Goal: Task Accomplishment & Management: Manage account settings

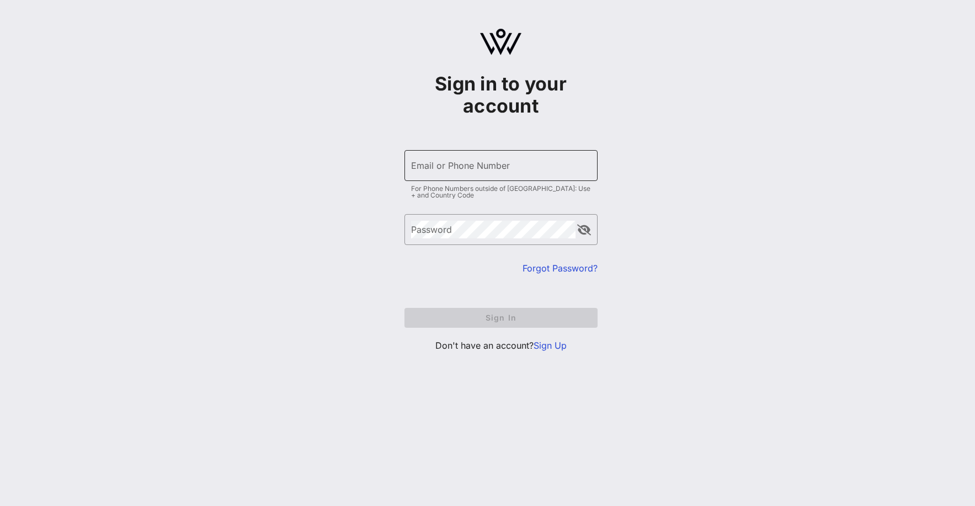
click at [486, 169] on input "Email or Phone Number" at bounding box center [501, 166] width 180 height 18
type input "[EMAIL_ADDRESS][DOMAIN_NAME]"
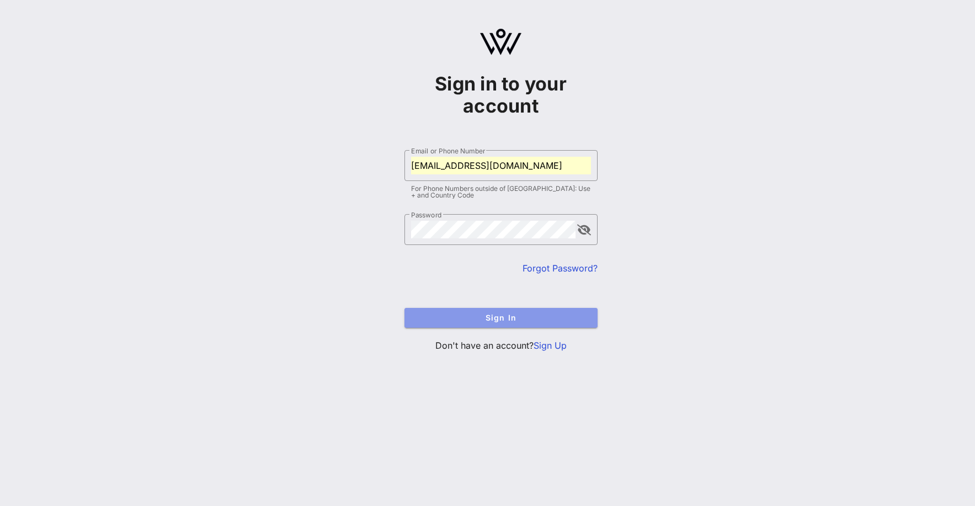
click at [462, 322] on span "Sign In" at bounding box center [501, 317] width 176 height 9
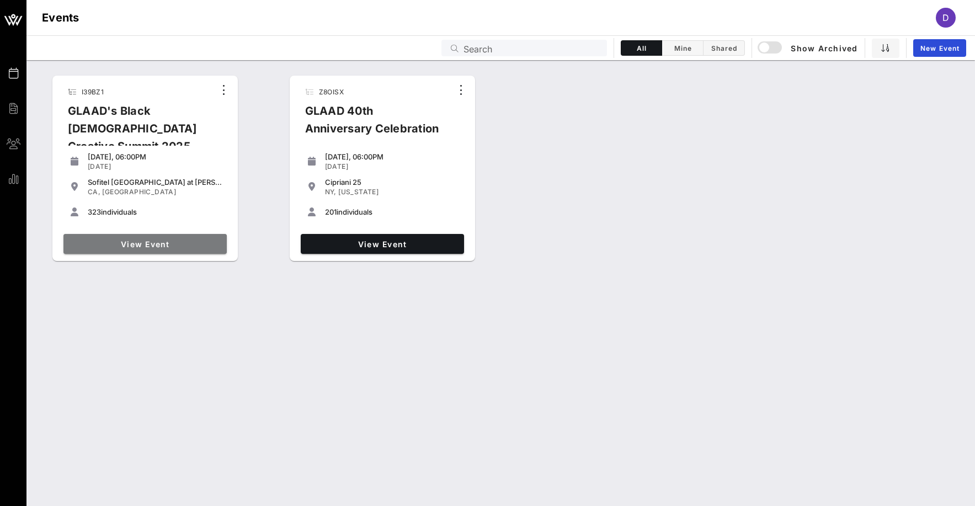
click at [156, 251] on link "View Event" at bounding box center [144, 244] width 163 height 20
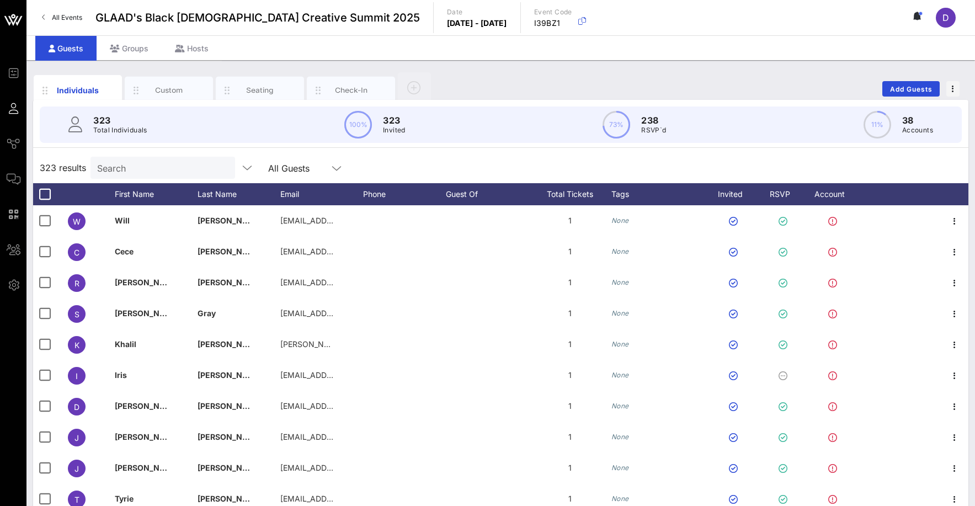
click at [133, 168] on input "Search" at bounding box center [161, 168] width 129 height 14
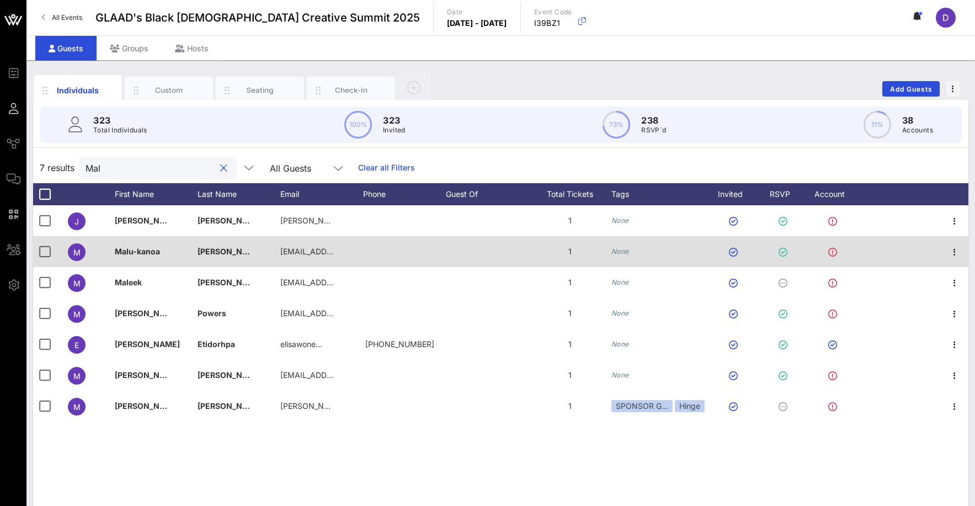
type input "Mal"
click at [149, 253] on span "Malu-kanoa" at bounding box center [137, 251] width 45 height 9
click at [149, 253] on input "Malu-kanoa" at bounding box center [188, 254] width 129 height 18
click at [269, 248] on div "[PERSON_NAME]" at bounding box center [239, 258] width 83 height 44
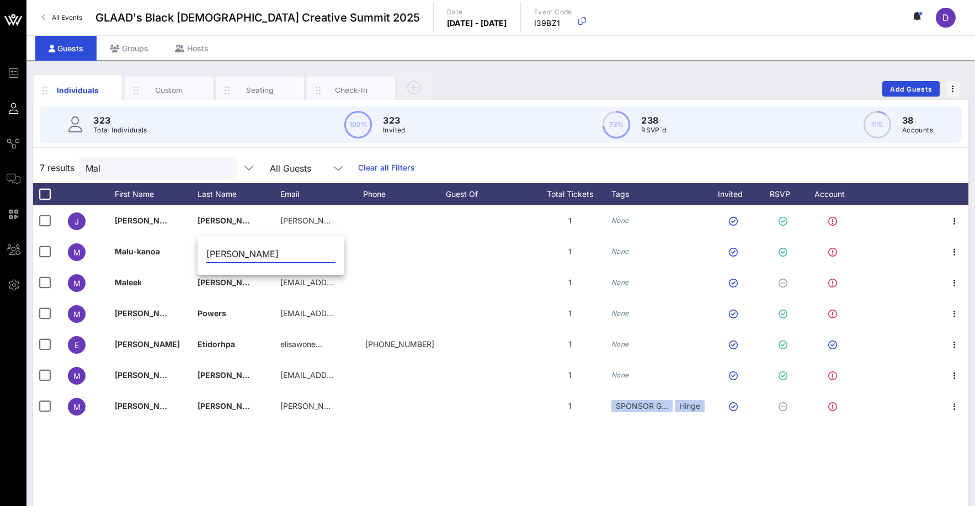
click at [224, 254] on input "[PERSON_NAME]" at bounding box center [270, 254] width 129 height 18
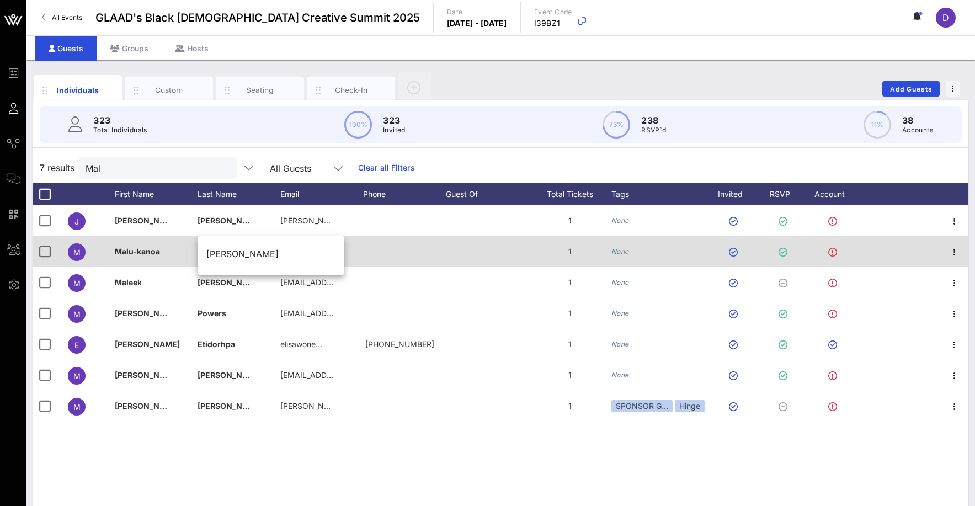
click at [156, 245] on div "Malu-kanoa" at bounding box center [137, 251] width 45 height 31
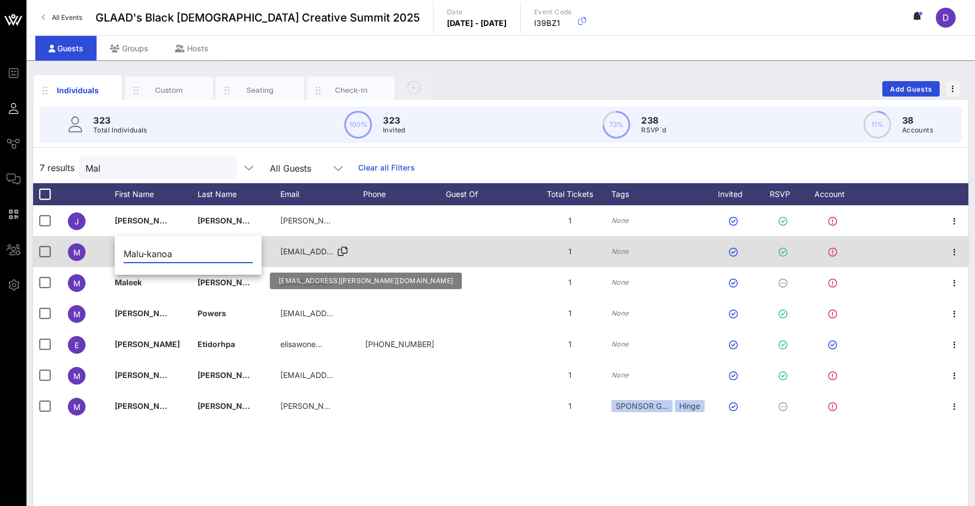
click at [312, 241] on div "[EMAIL_ADDRESS][PERSON_NAME][DOMAIN_NAME]" at bounding box center [307, 251] width 55 height 31
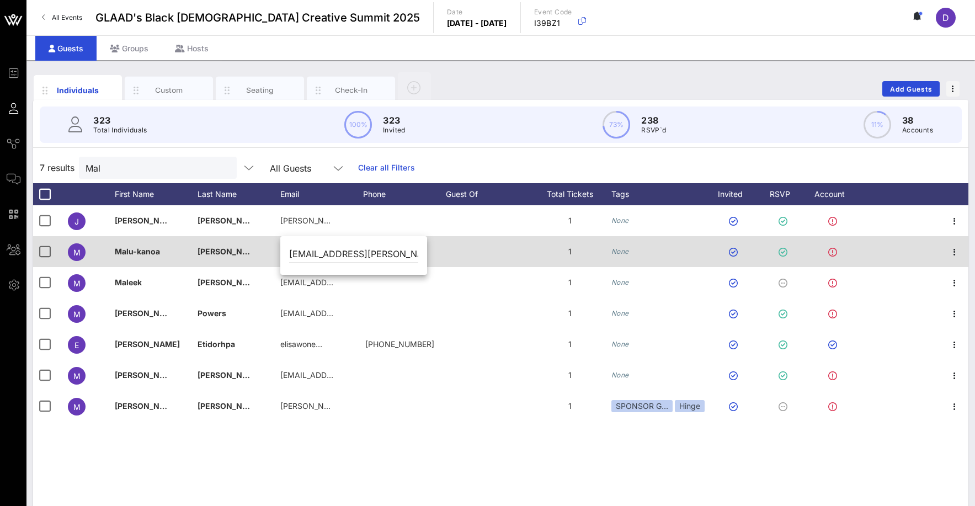
click at [501, 261] on div at bounding box center [487, 251] width 83 height 31
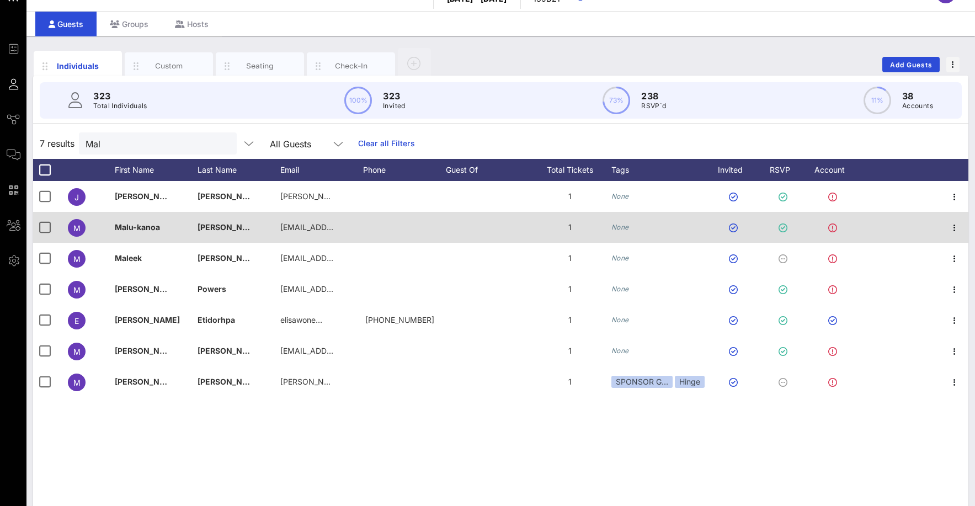
scroll to position [25, 0]
